Goal: Check status

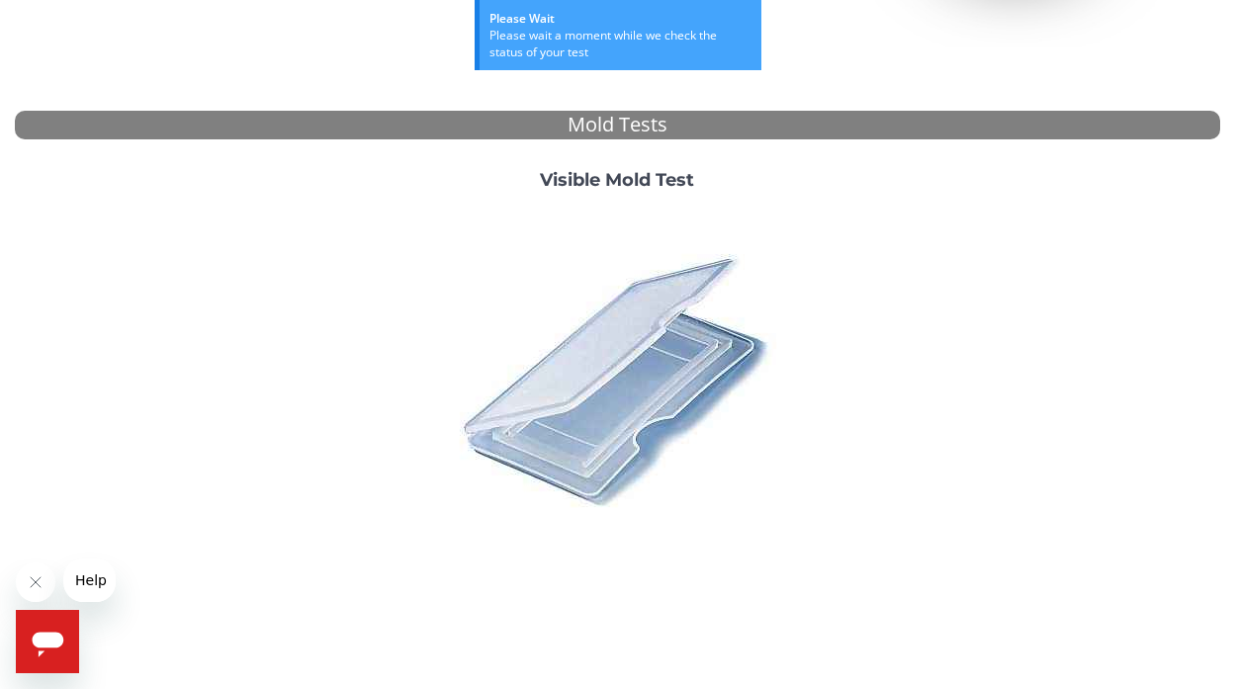
scroll to position [698, 0]
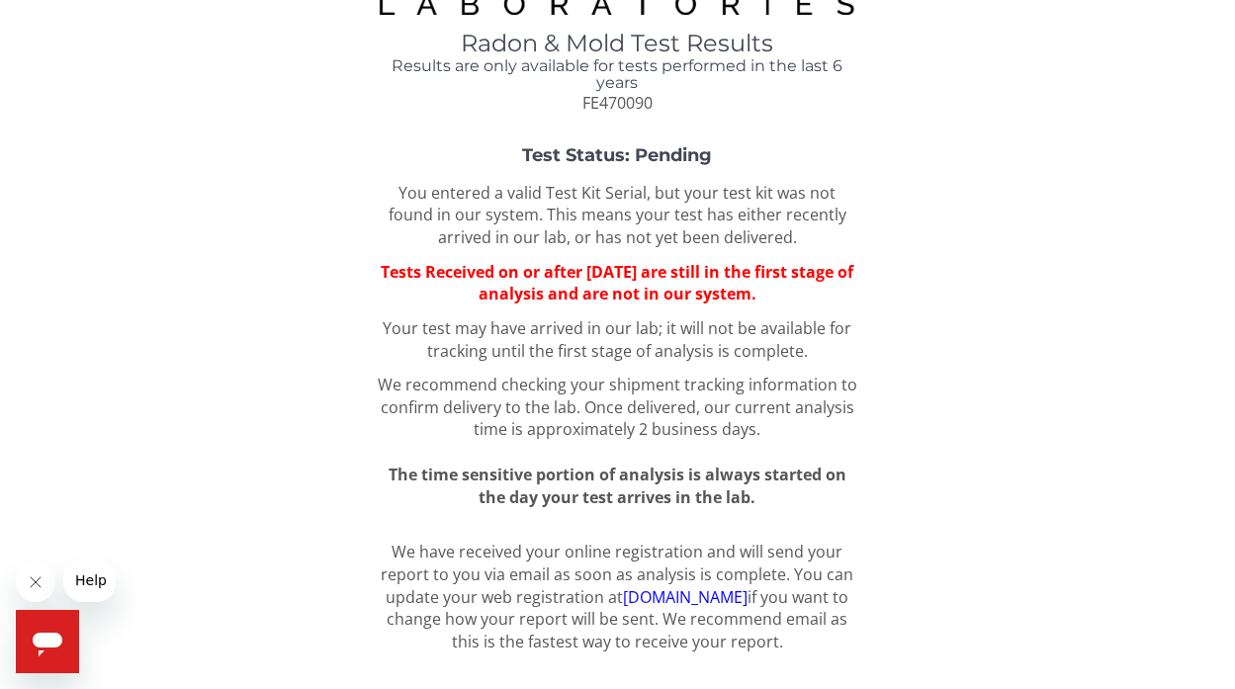
scroll to position [93, 0]
